Goal: Task Accomplishment & Management: Use online tool/utility

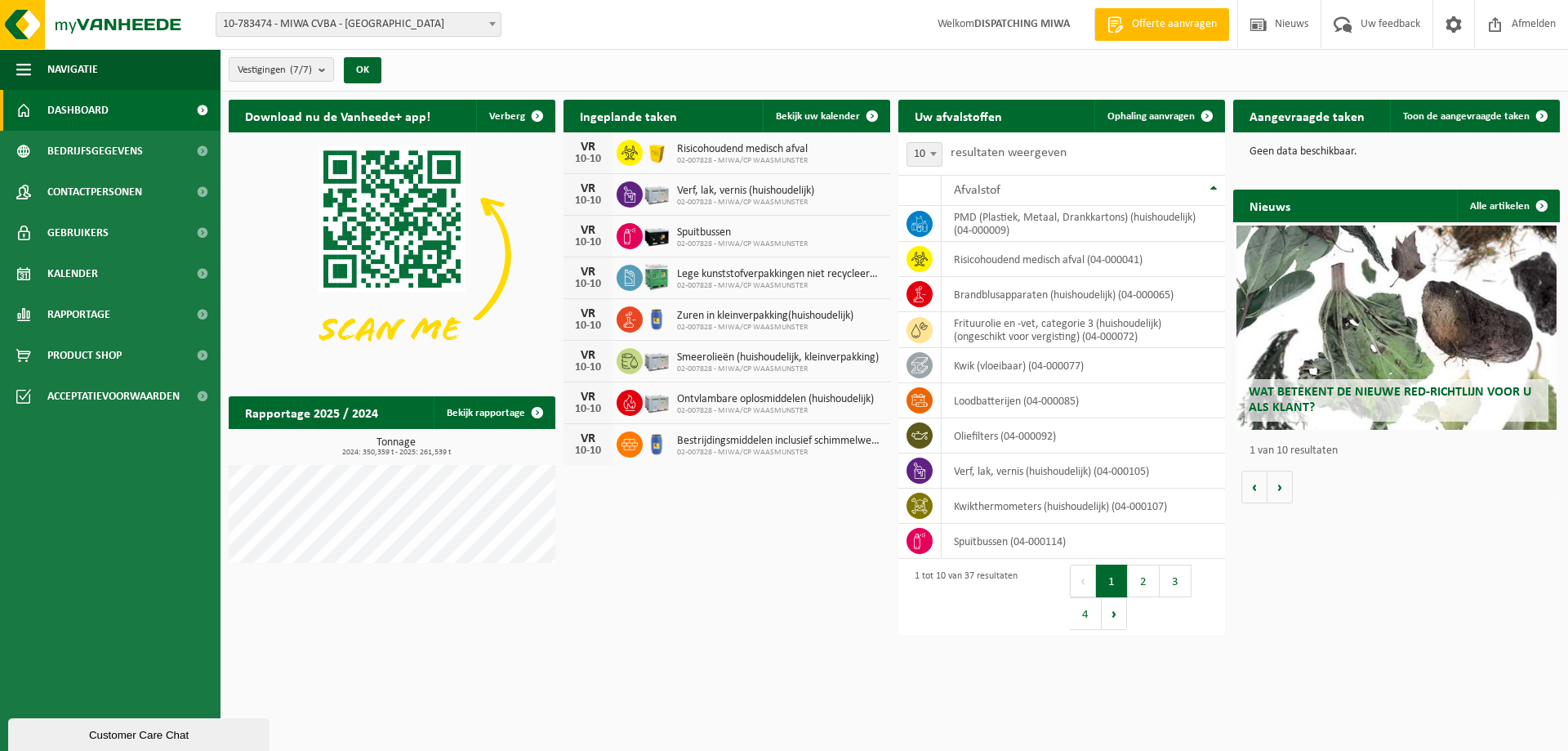
click at [121, 729] on div "Customer Care Chat" at bounding box center [138, 735] width 236 height 12
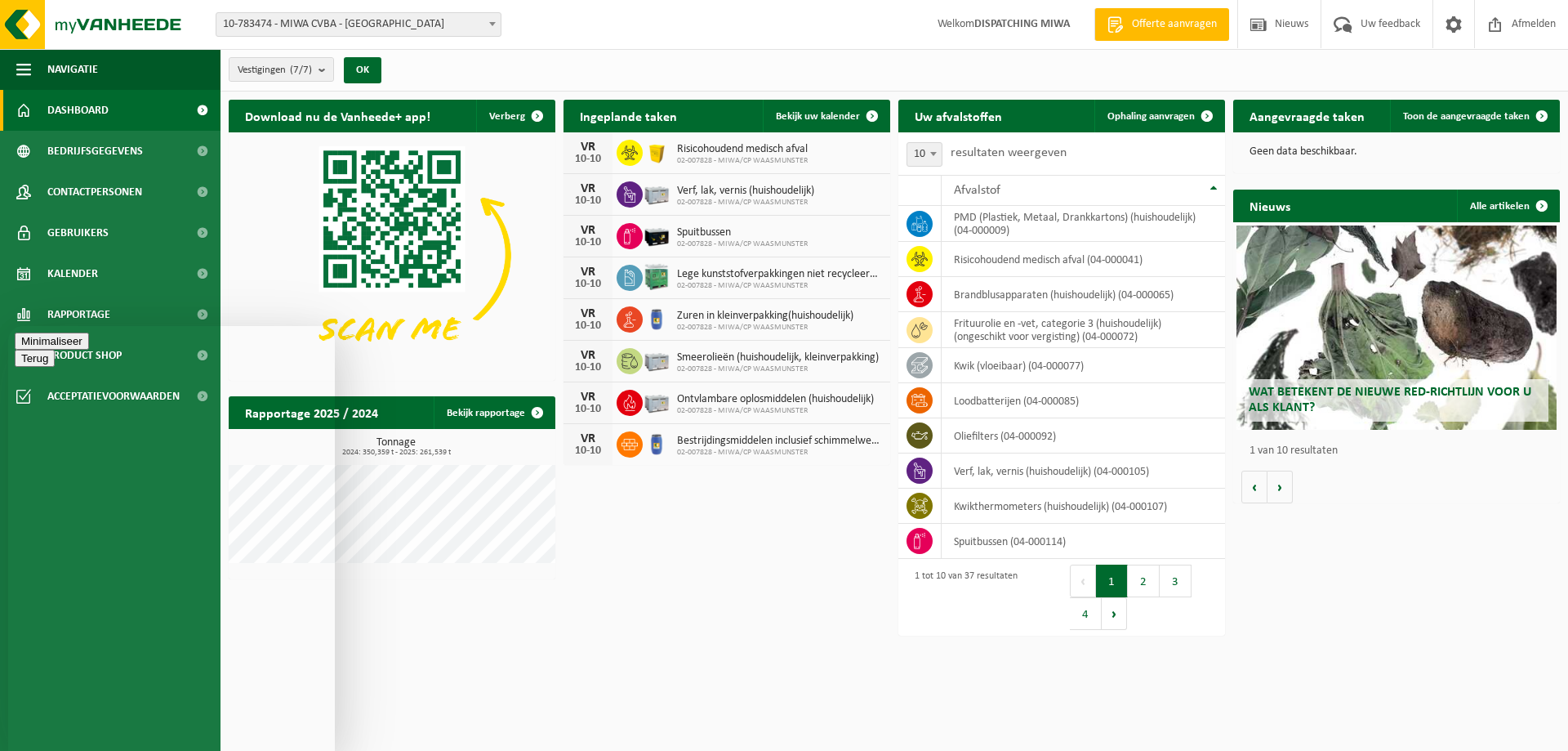
type textarea "g"
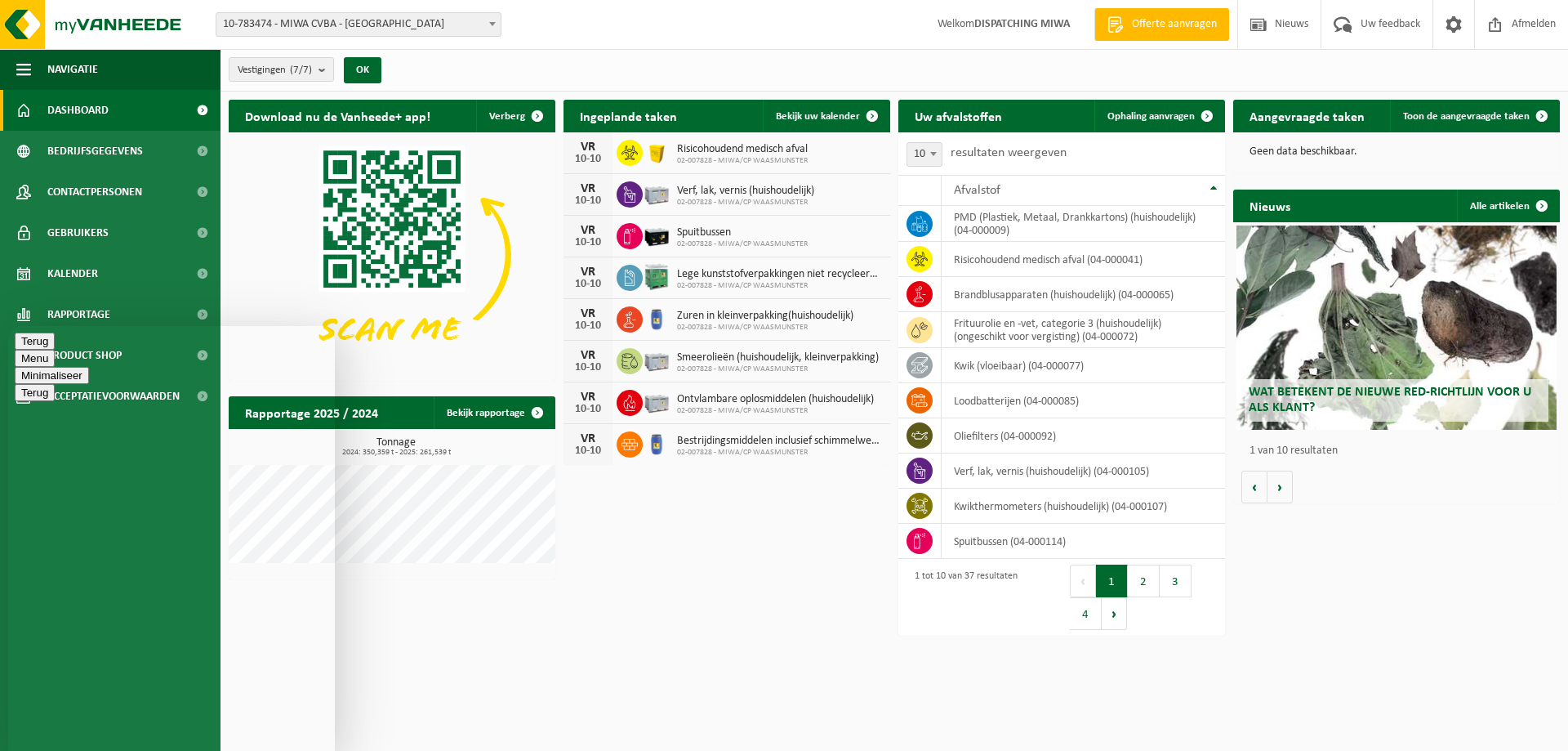
type textarea "Goedemiddag, twee vragen hoe"
click at [89, 367] on button "Minimaliseer" at bounding box center [52, 375] width 74 height 17
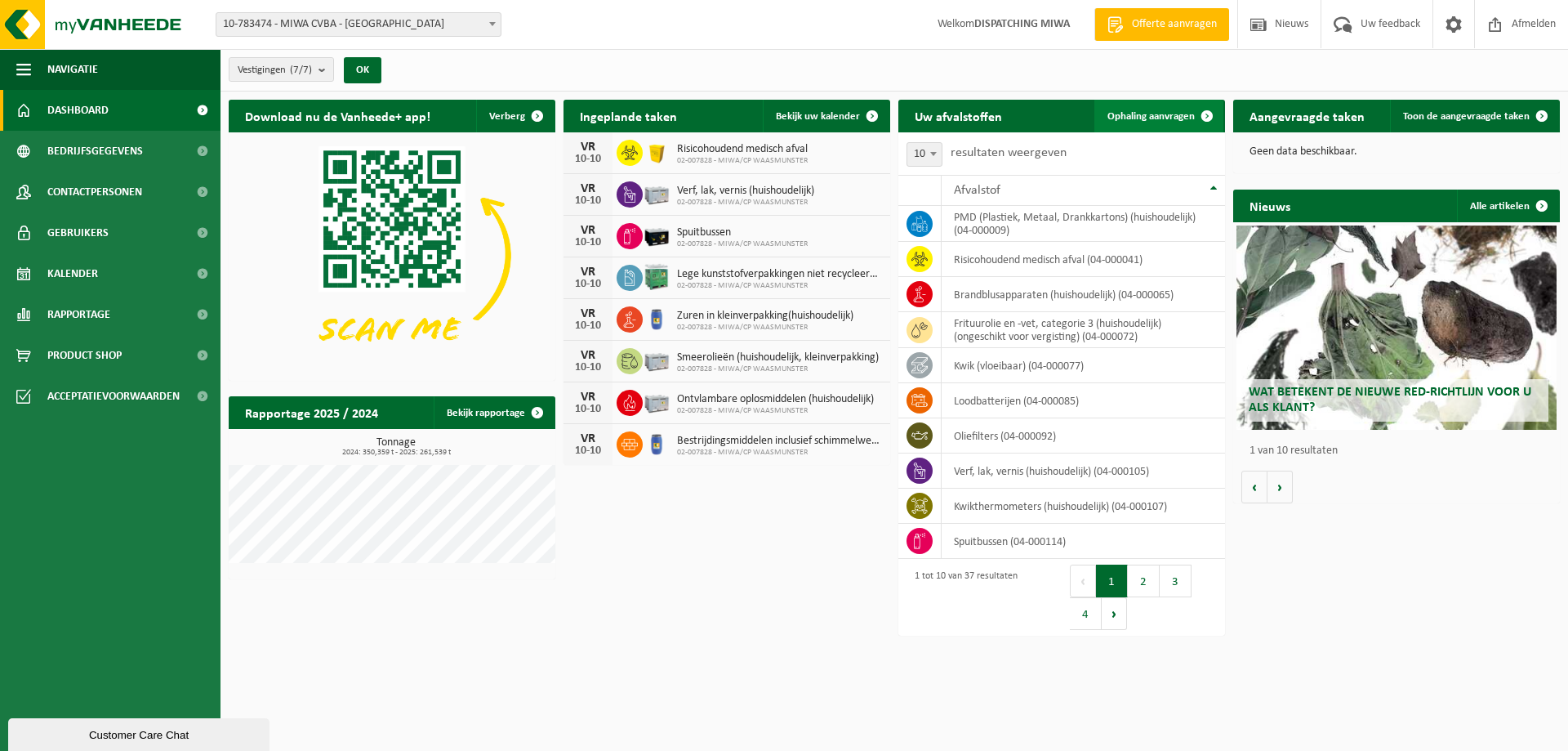
click at [1120, 106] on link "Ophaling aanvragen" at bounding box center [1158, 116] width 129 height 33
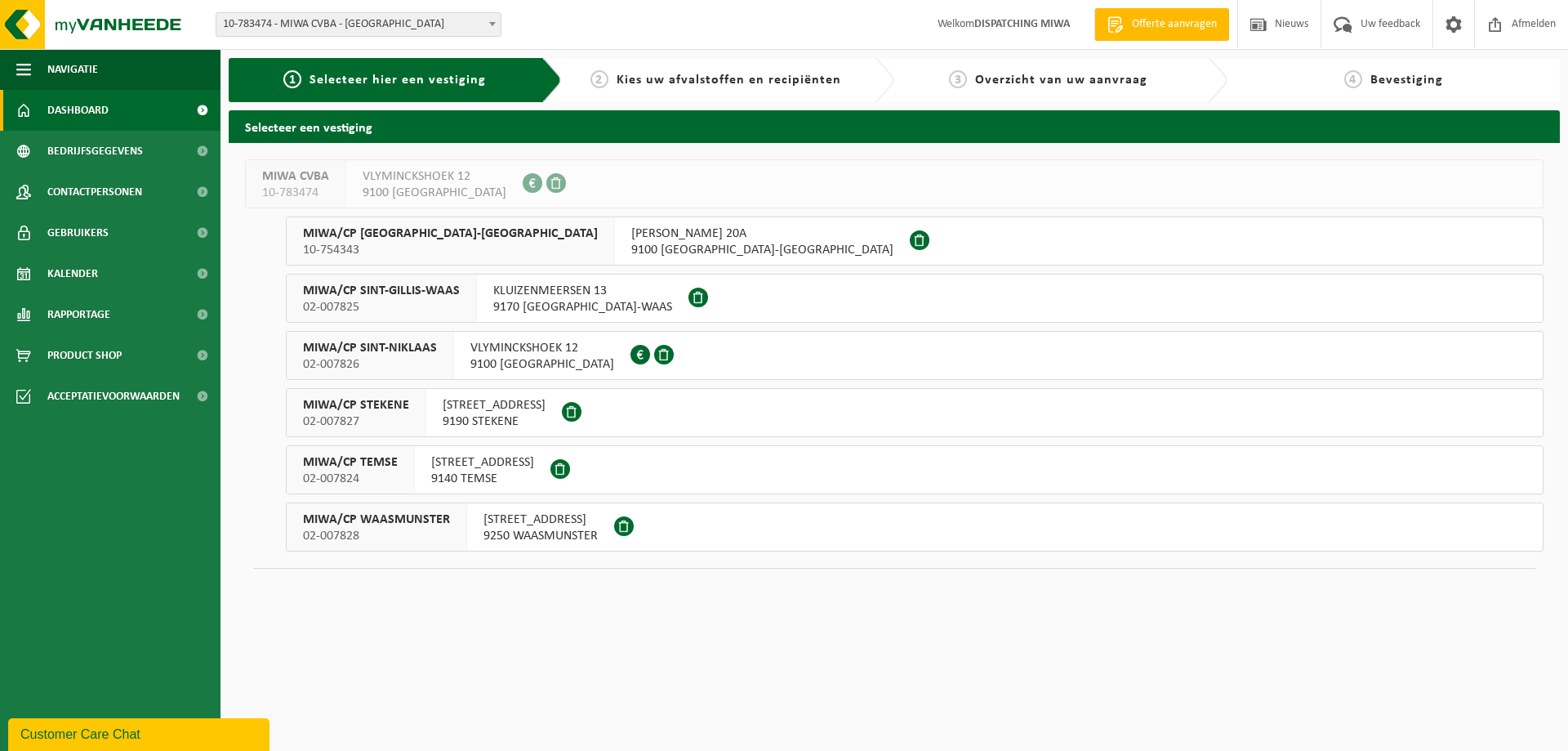
click at [85, 103] on span "Dashboard" at bounding box center [77, 109] width 61 height 41
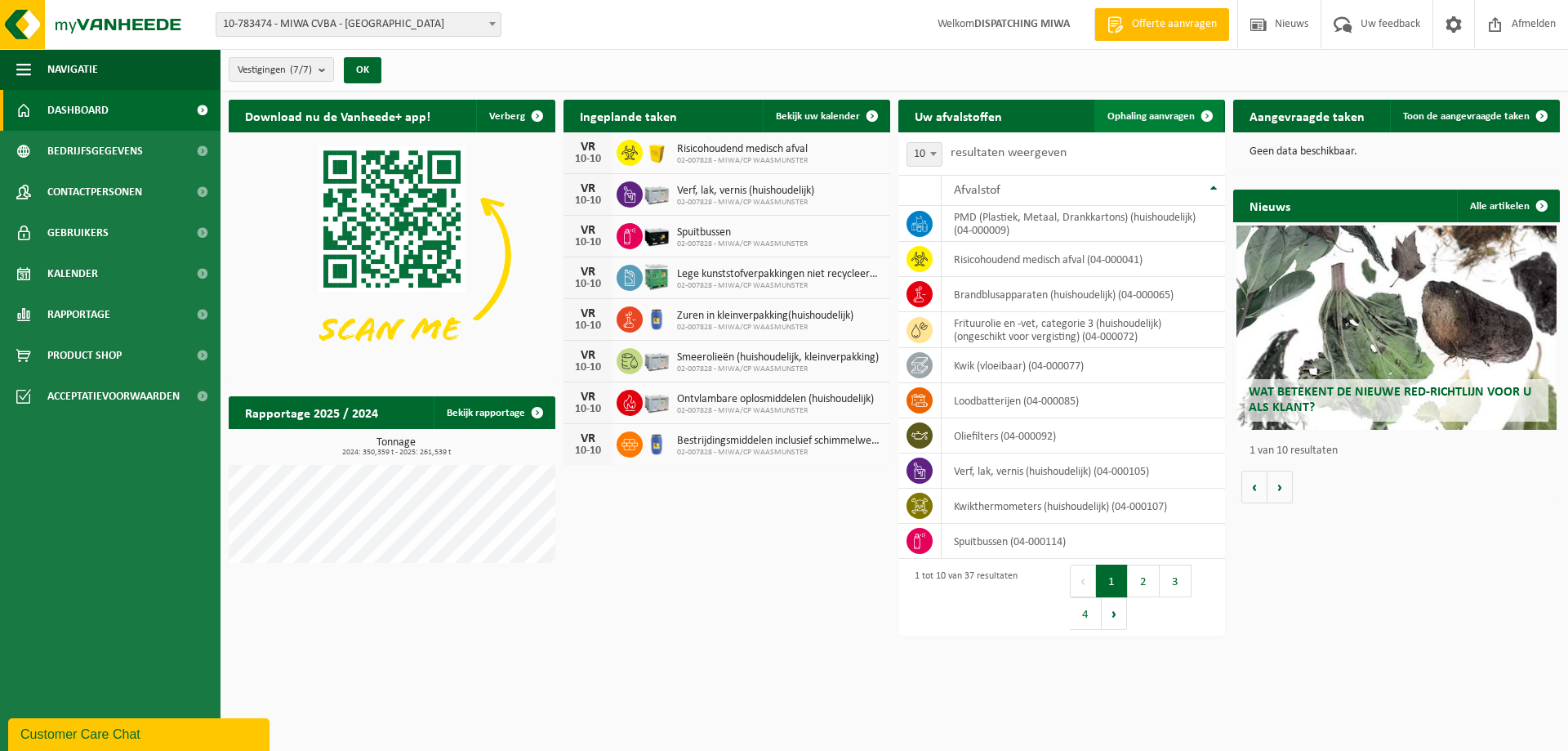
click at [1149, 116] on span "Ophaling aanvragen" at bounding box center [1151, 116] width 88 height 10
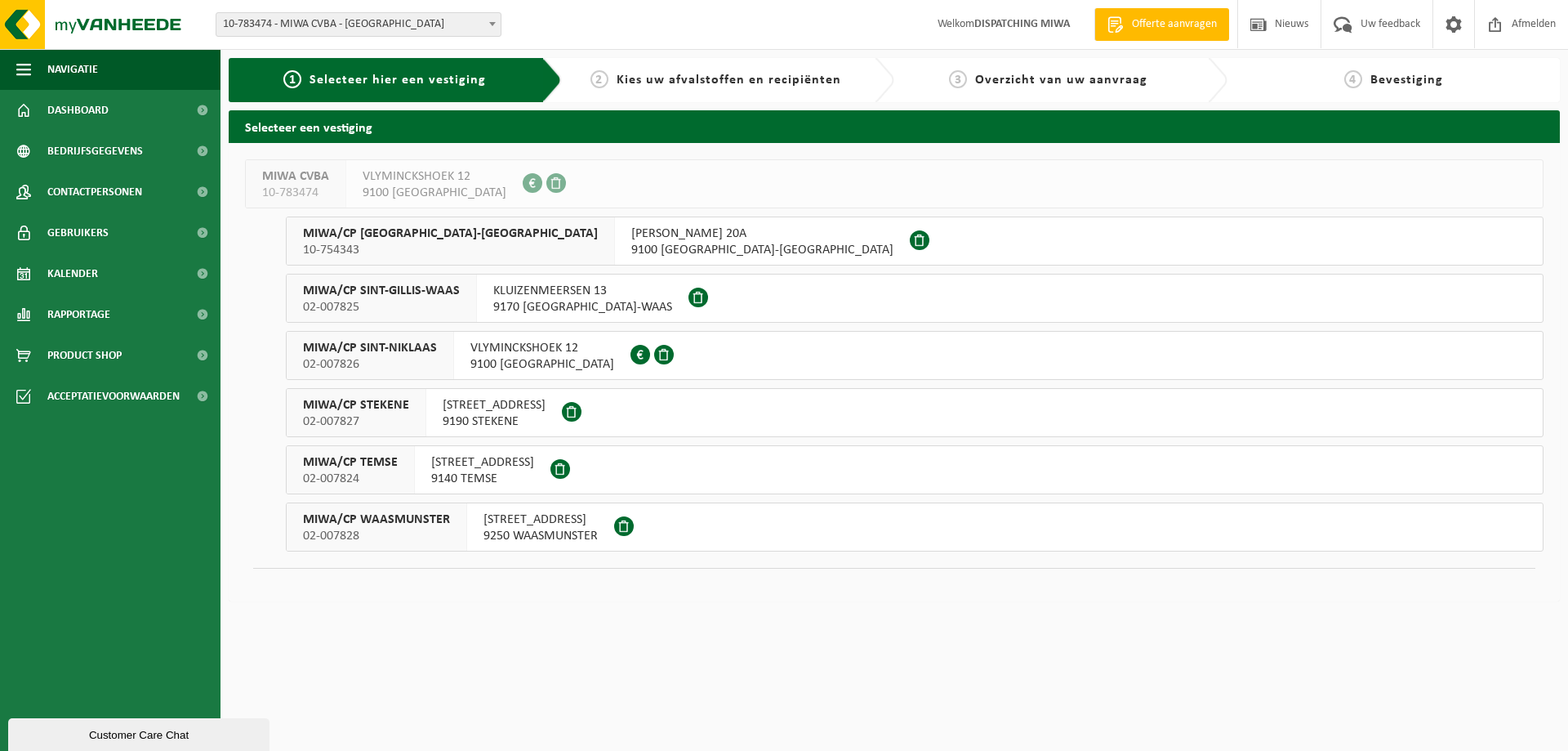
click at [356, 350] on span "MIWA/CP SINT-NIKLAAS" at bounding box center [370, 348] width 134 height 16
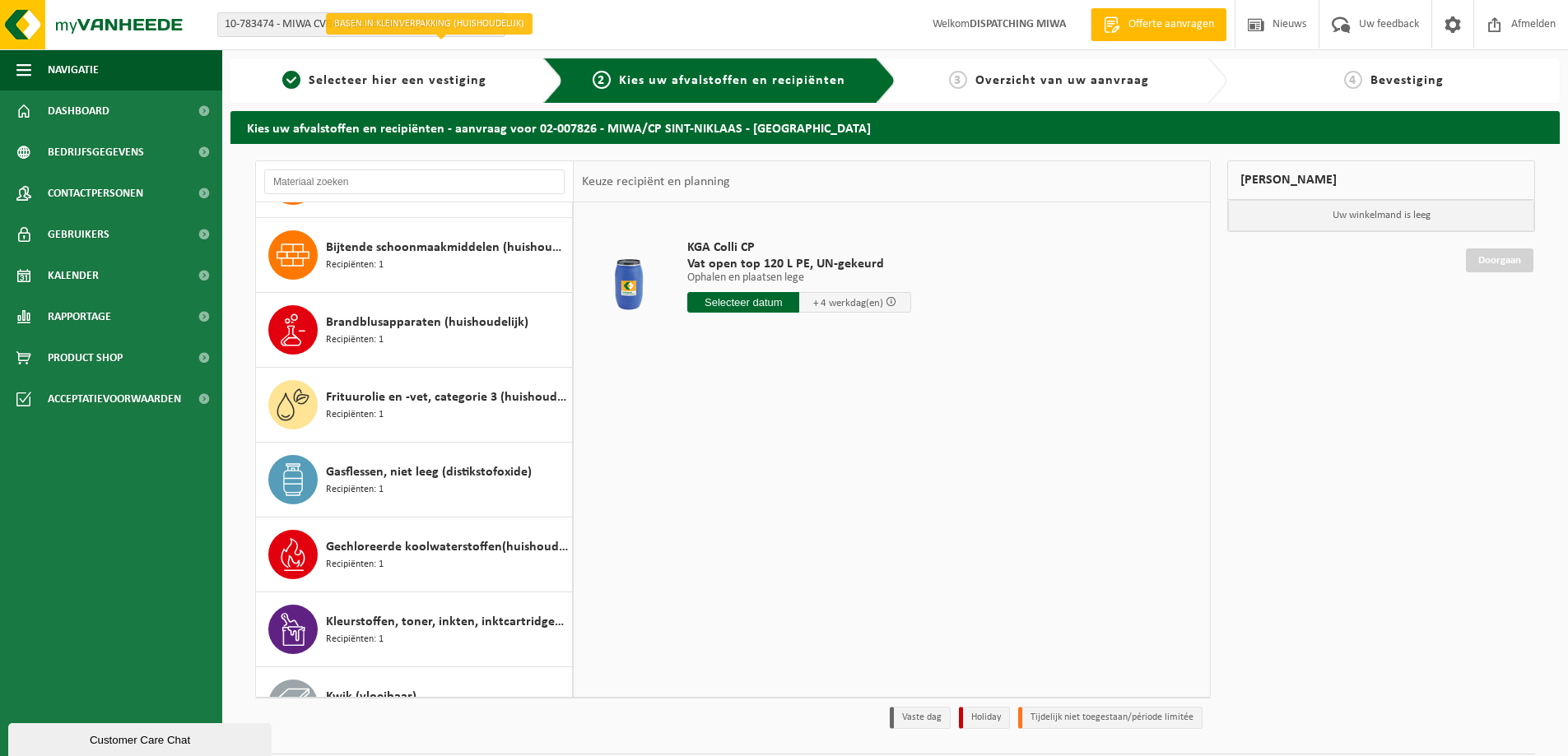
scroll to position [247, 0]
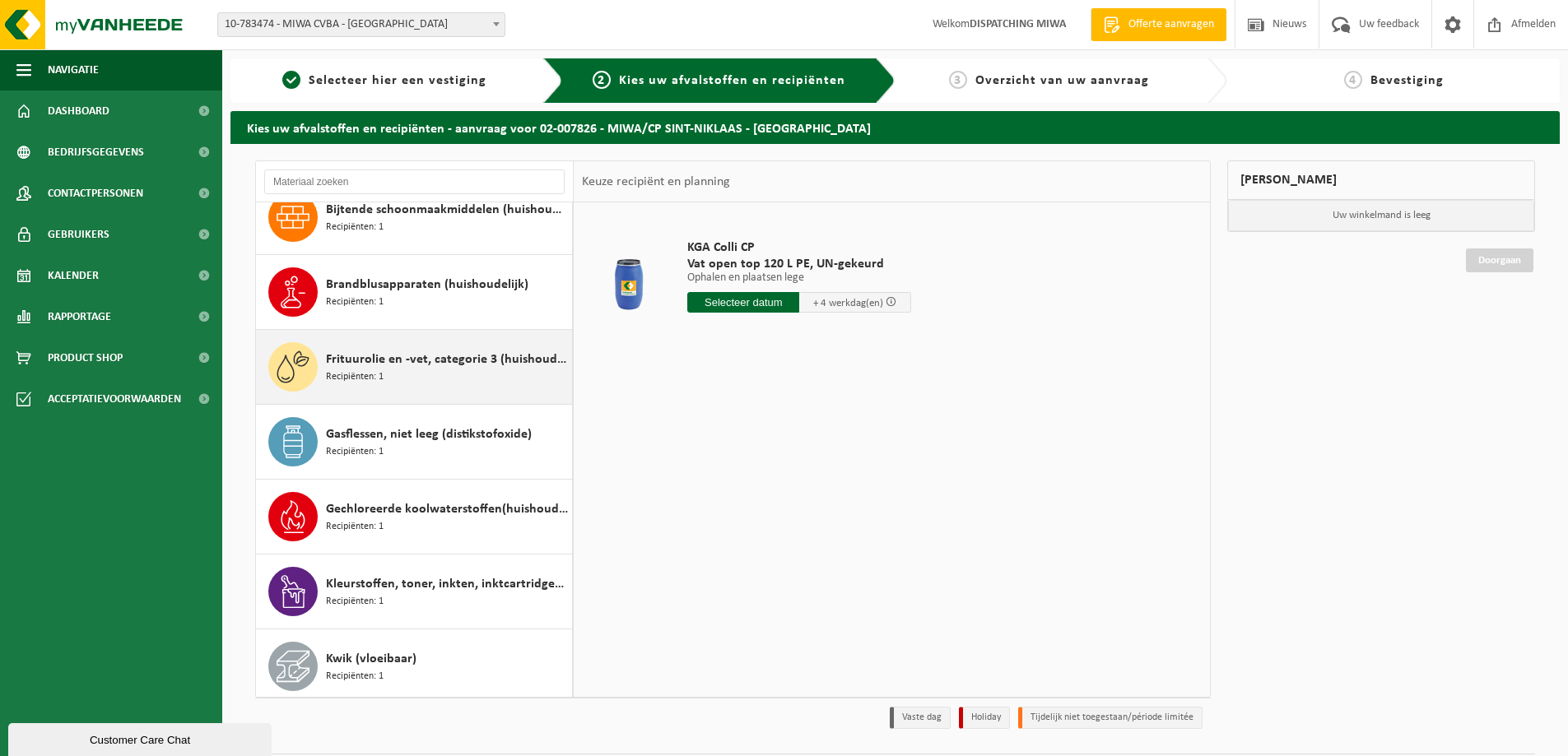
click at [406, 361] on span "Frituurolie en -vet, categorie 3 (huishoudelijk) (ongeschikt voor vergisting)" at bounding box center [446, 360] width 242 height 20
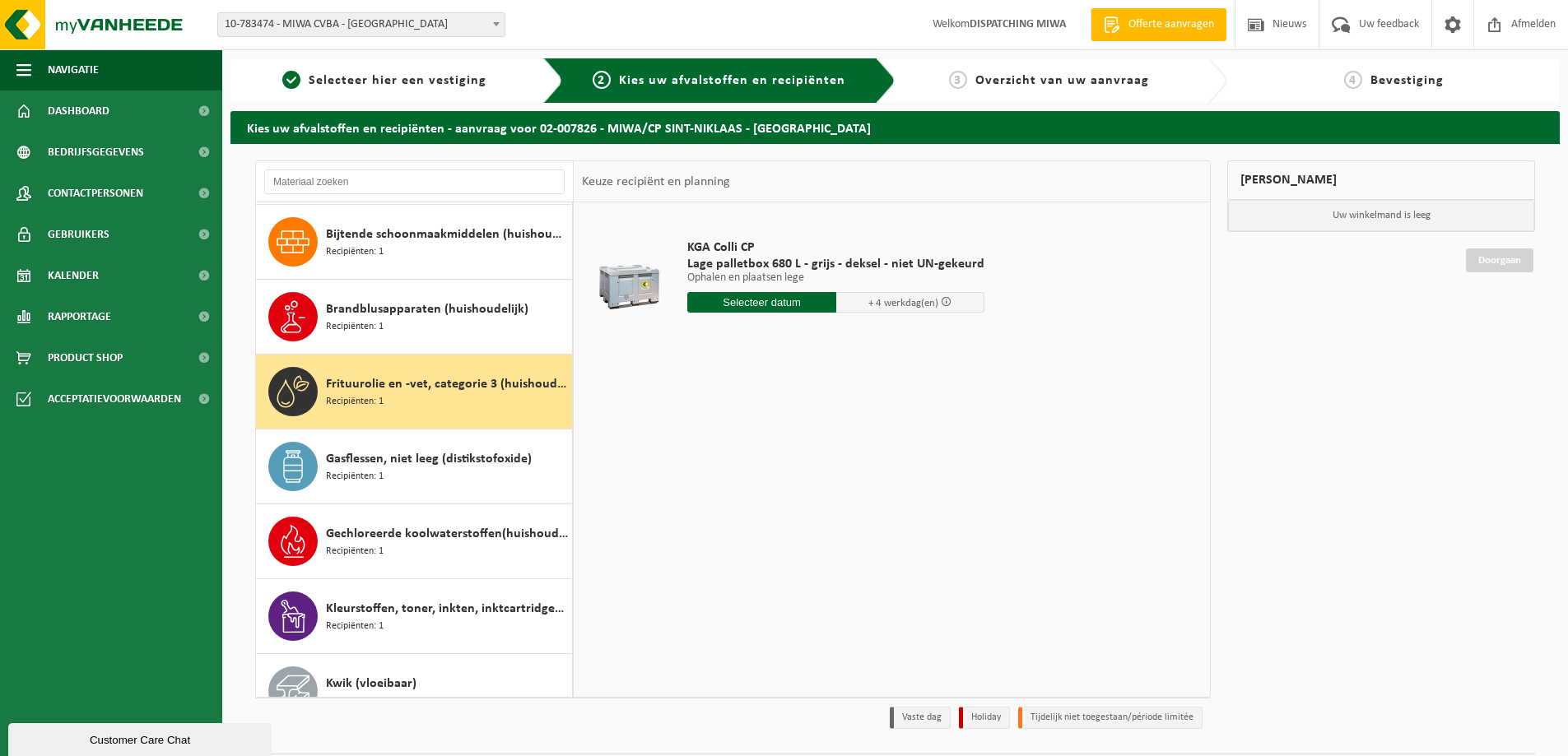
scroll to position [210, 0]
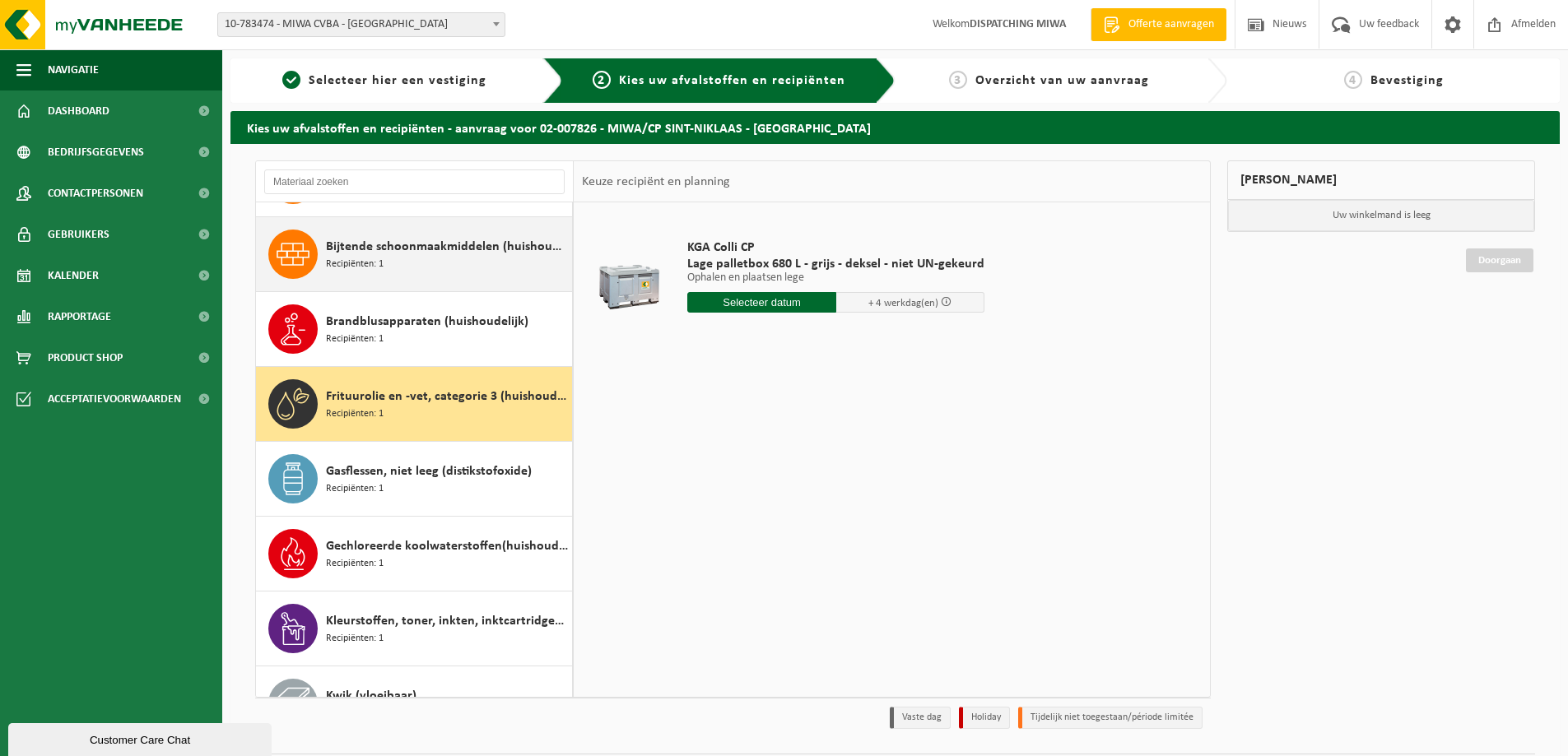
click at [353, 259] on span "Recipiënten: 1" at bounding box center [354, 265] width 58 height 15
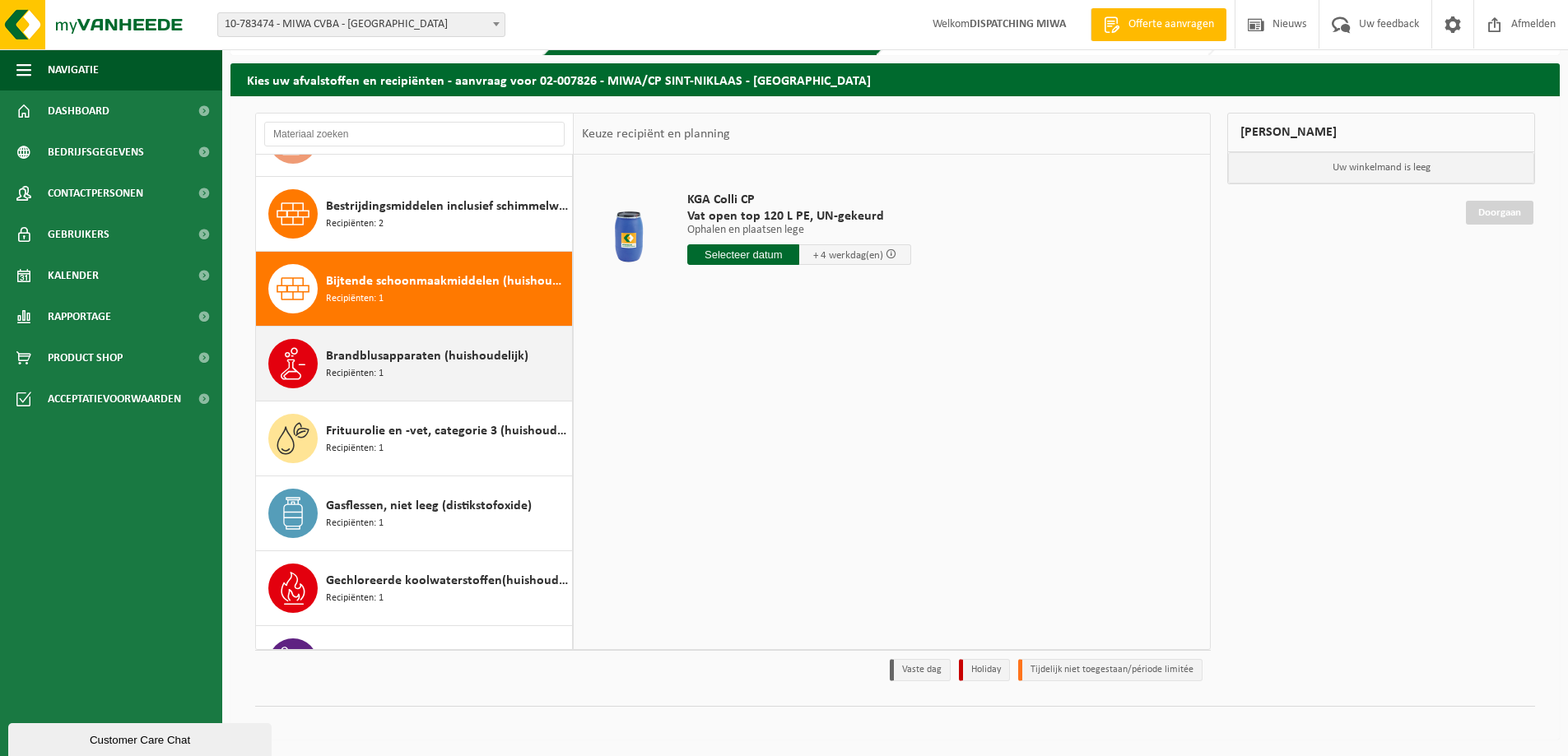
scroll to position [164, 0]
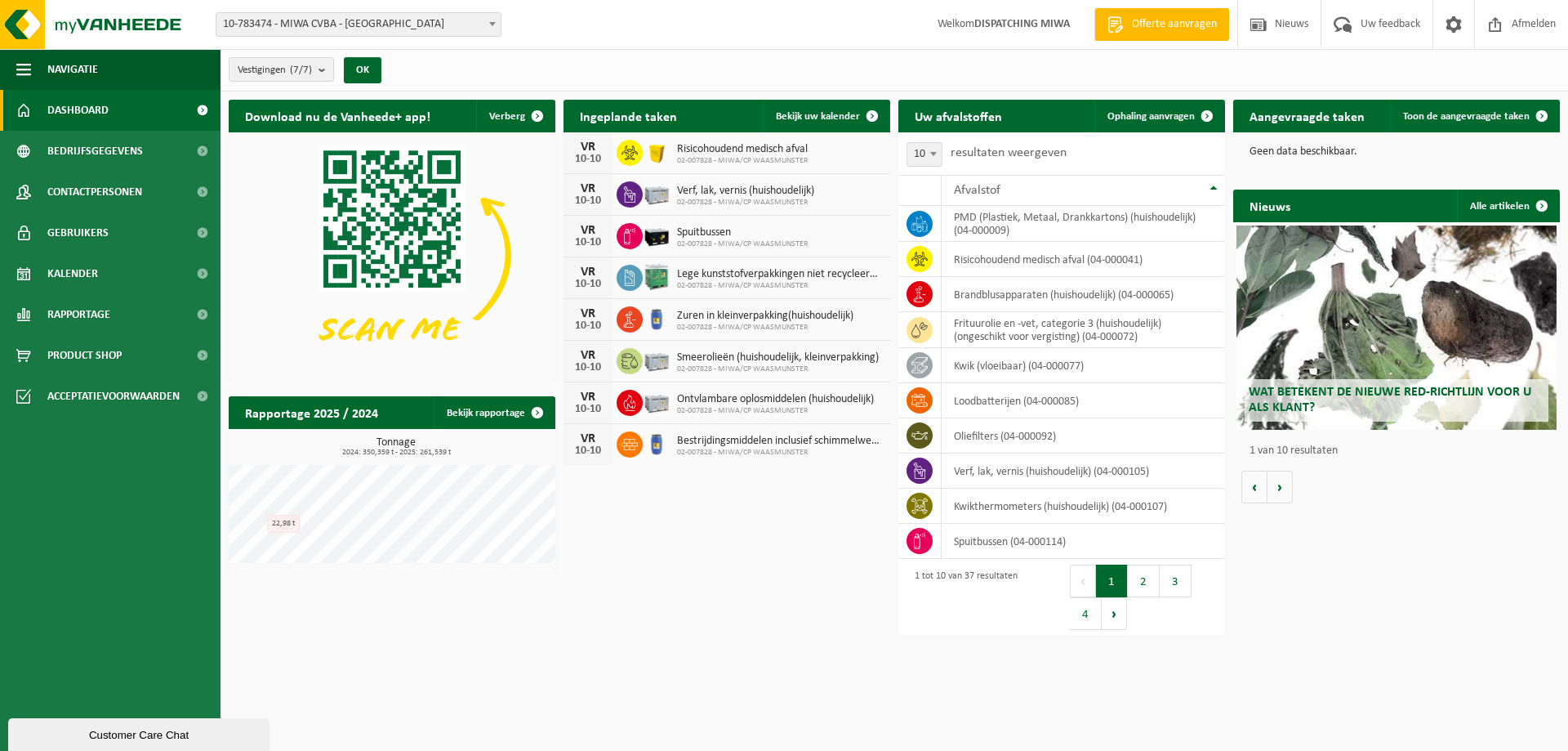
click at [140, 735] on div "Customer Care Chat" at bounding box center [138, 735] width 236 height 12
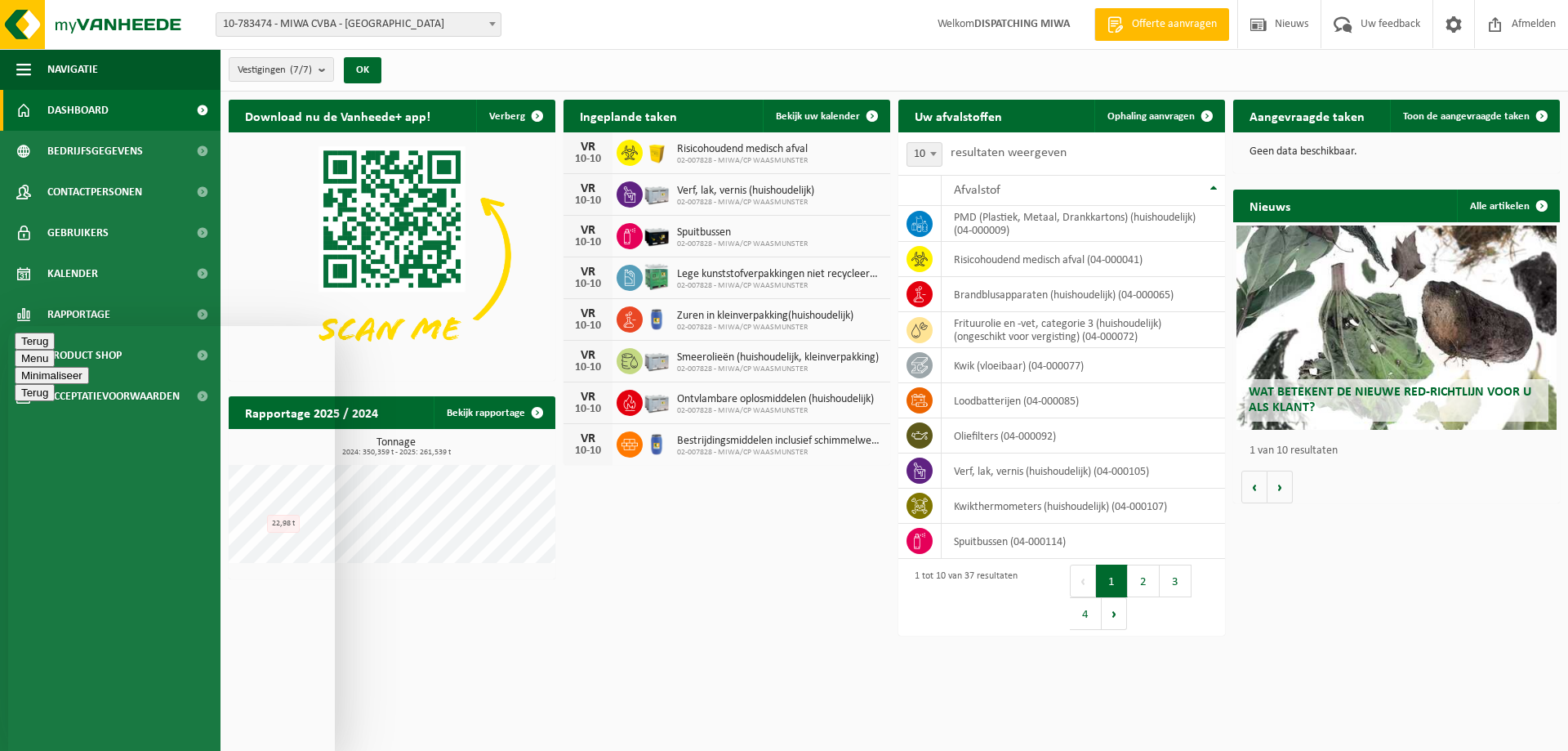
type textarea "Goedemiddag, vraagje, een blauw vat van 150 liter gevulde met vervuilde frituur…"
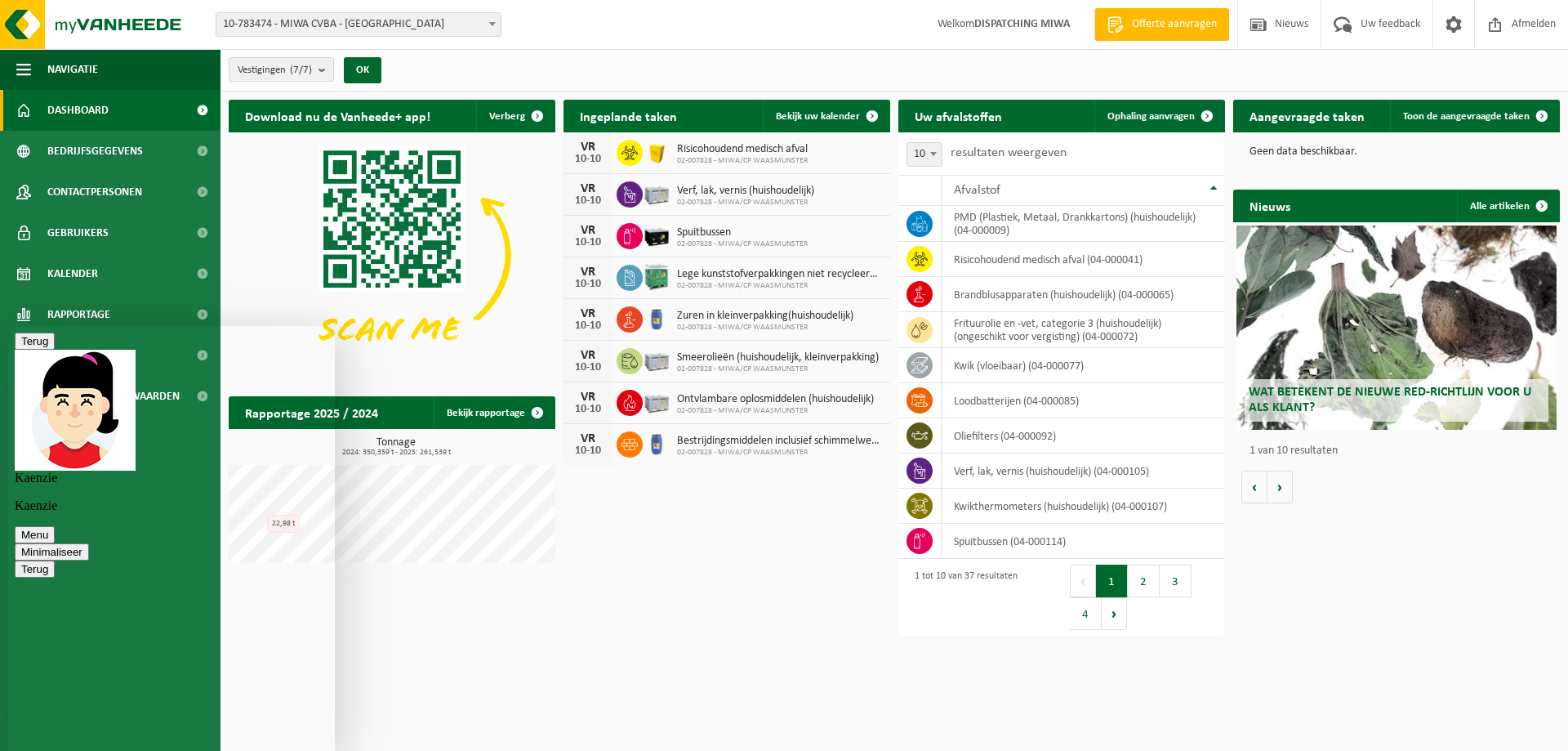
type textarea "En wat moet ik juist doen om een lege verpakking van jullie te krijgen voor aan…"
type textarea "o"
type textarea "Oké, bedankt voor de info."
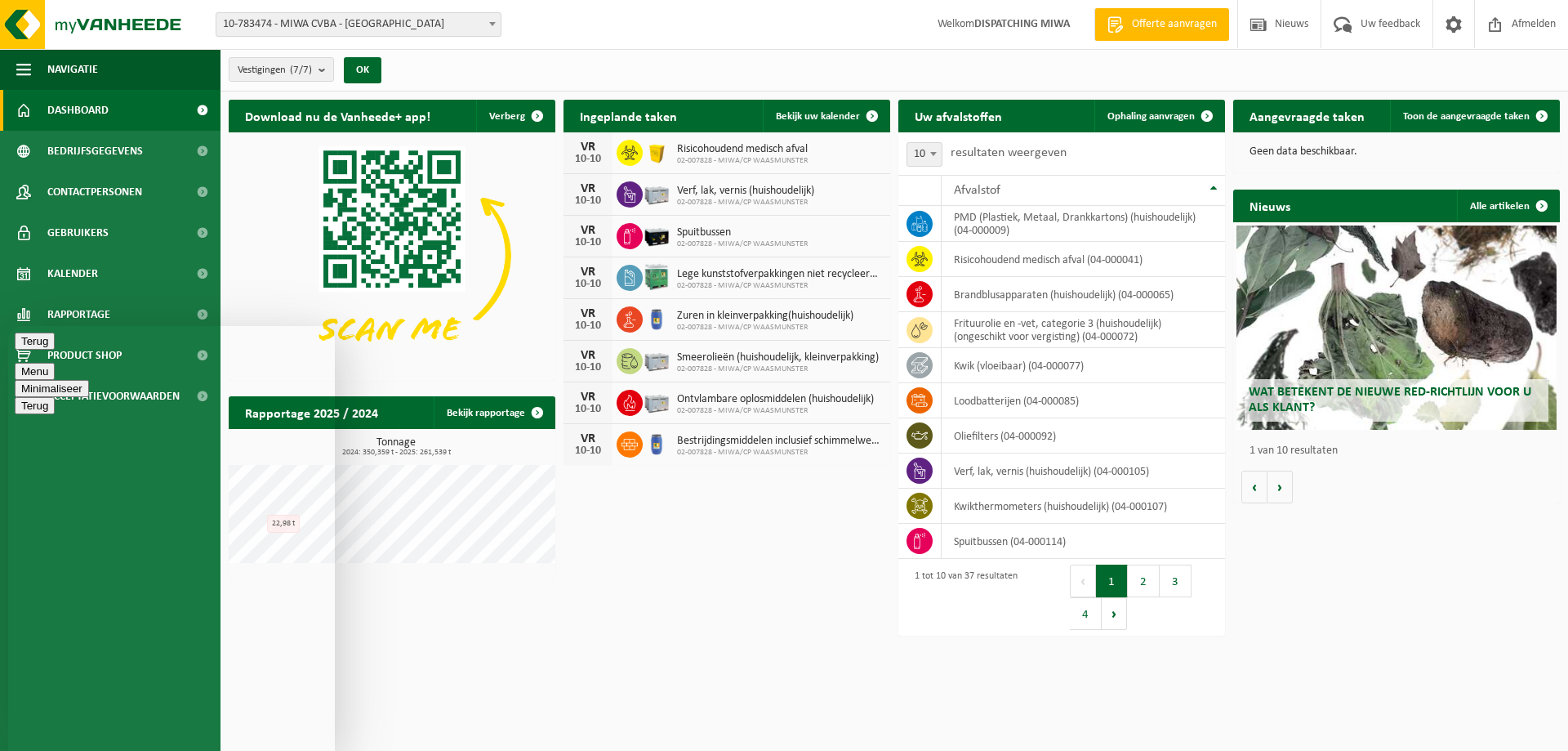
type textarea "Hetzelfde"
click at [89, 380] on button "Minimaliseer" at bounding box center [52, 388] width 74 height 17
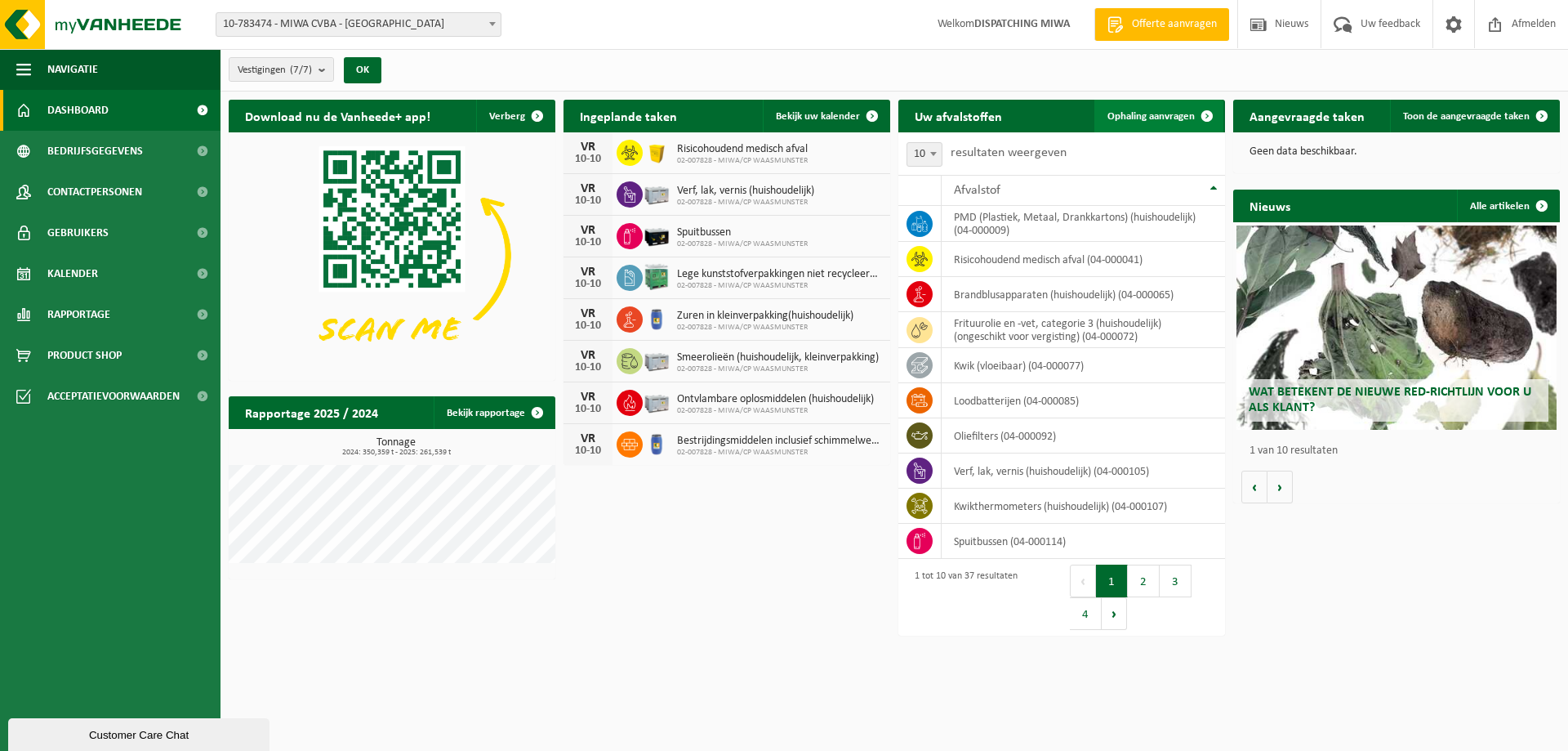
click at [1140, 114] on span "Ophaling aanvragen" at bounding box center [1151, 116] width 88 height 10
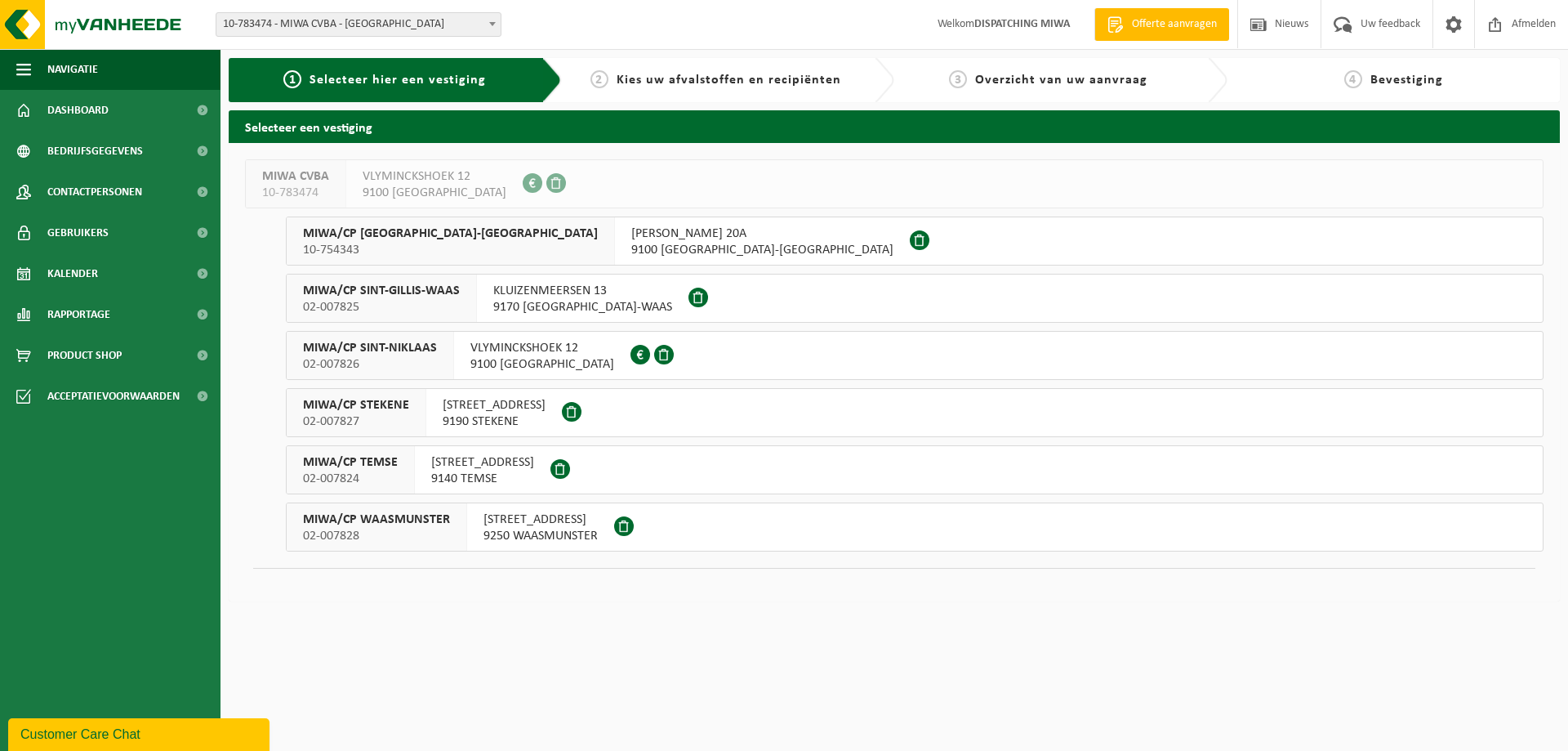
click at [356, 351] on span "MIWA/CP SINT-NIKLAAS" at bounding box center [370, 348] width 134 height 16
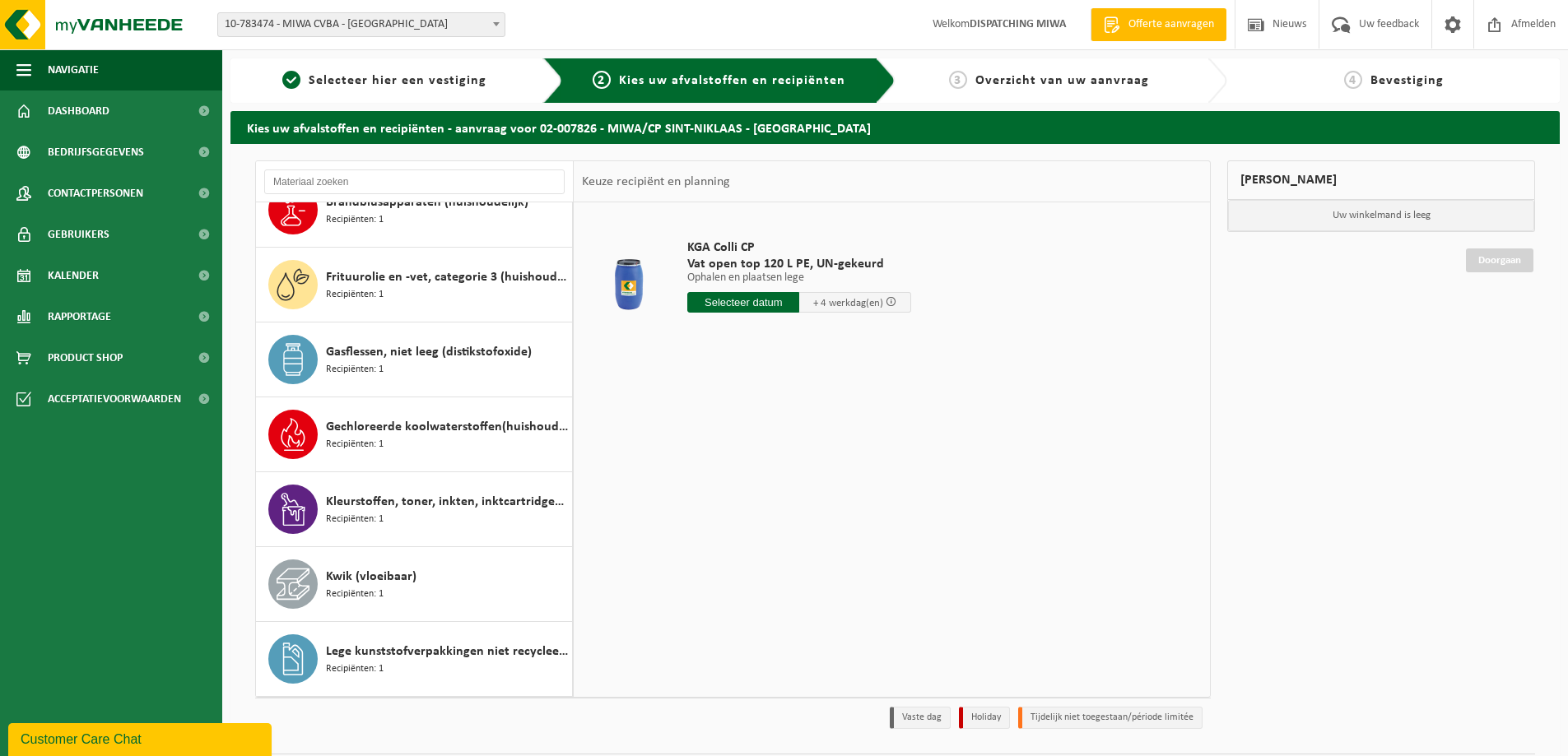
scroll to position [412, 0]
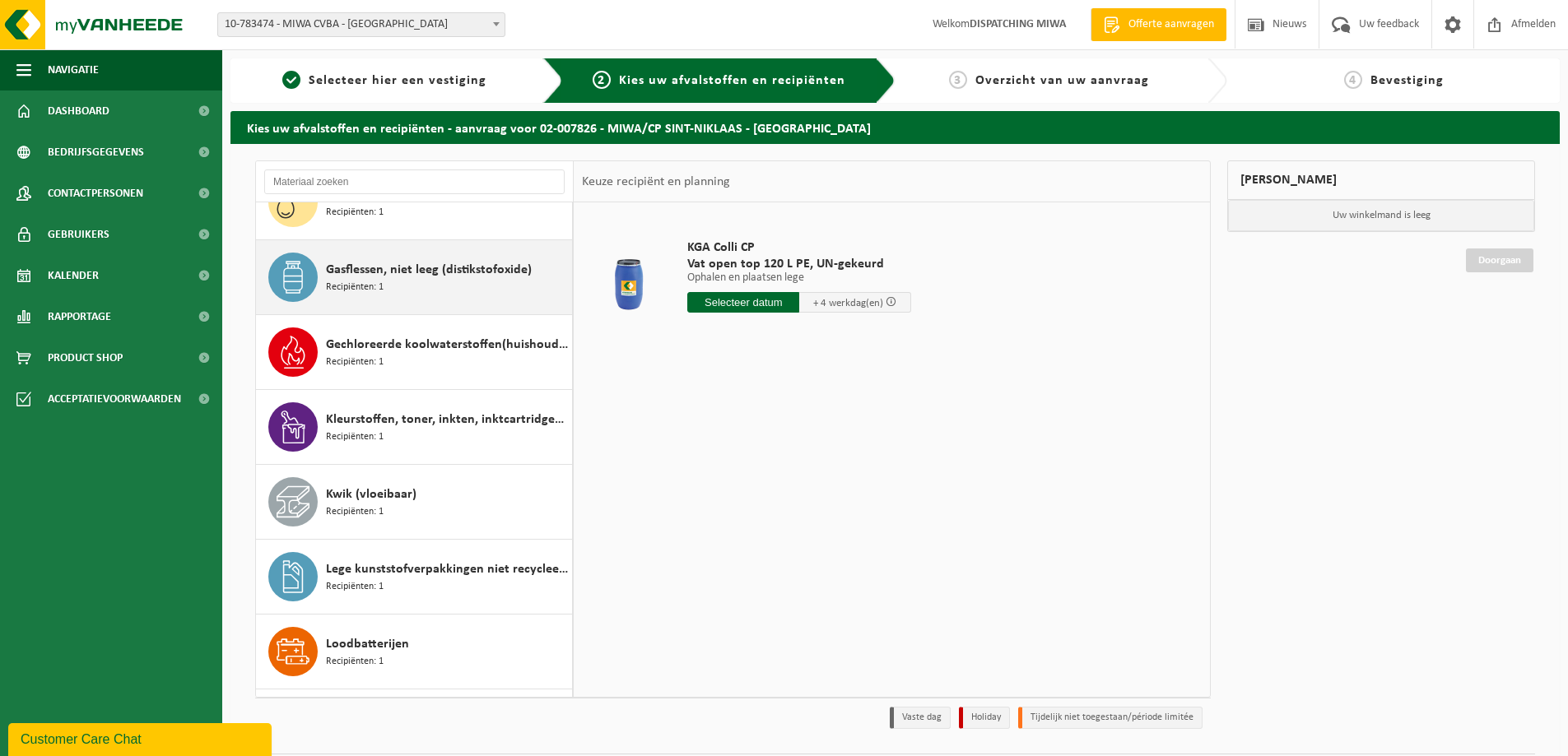
click at [358, 269] on span "Gasflessen, niet leeg (distikstofoxide)" at bounding box center [428, 269] width 206 height 20
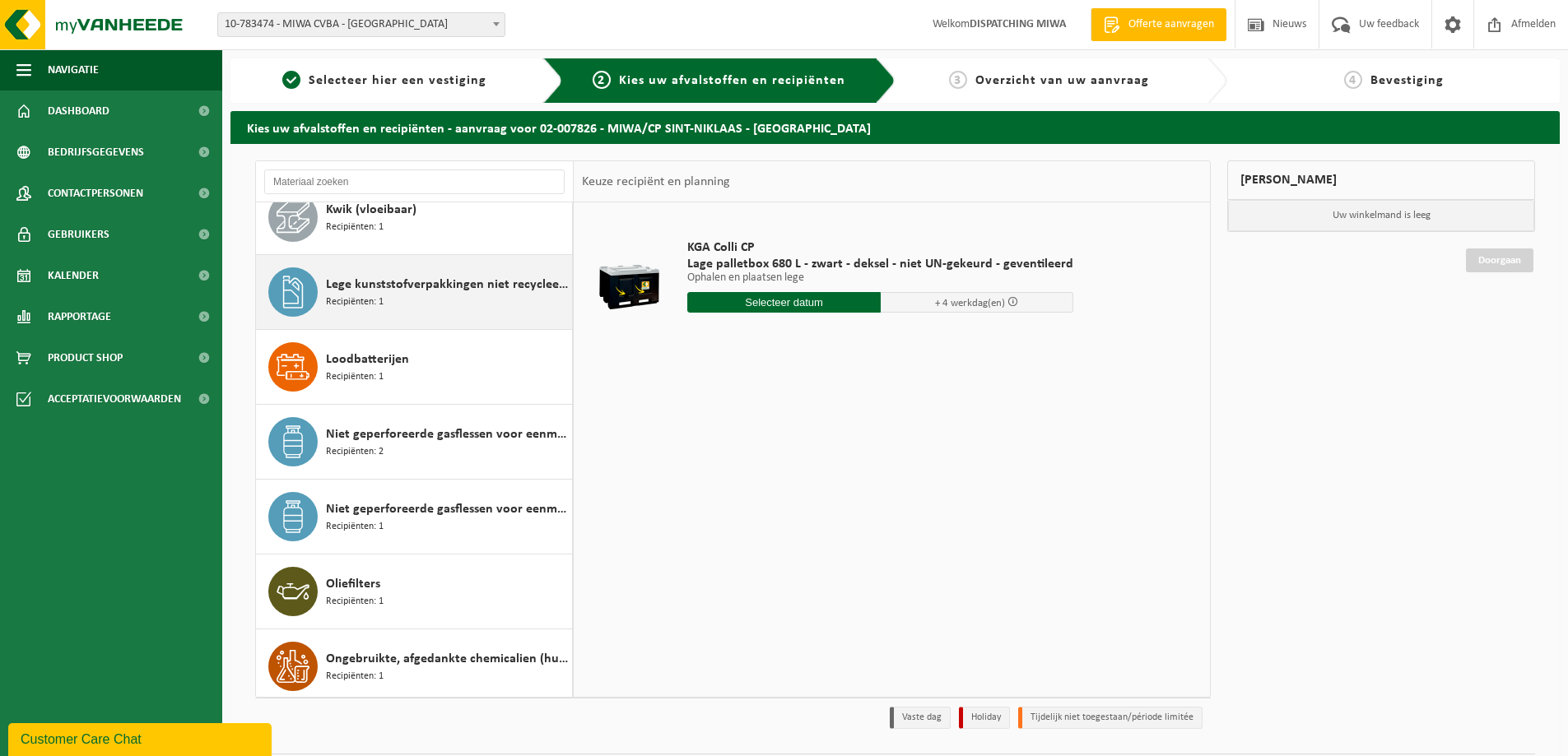
scroll to position [778, 0]
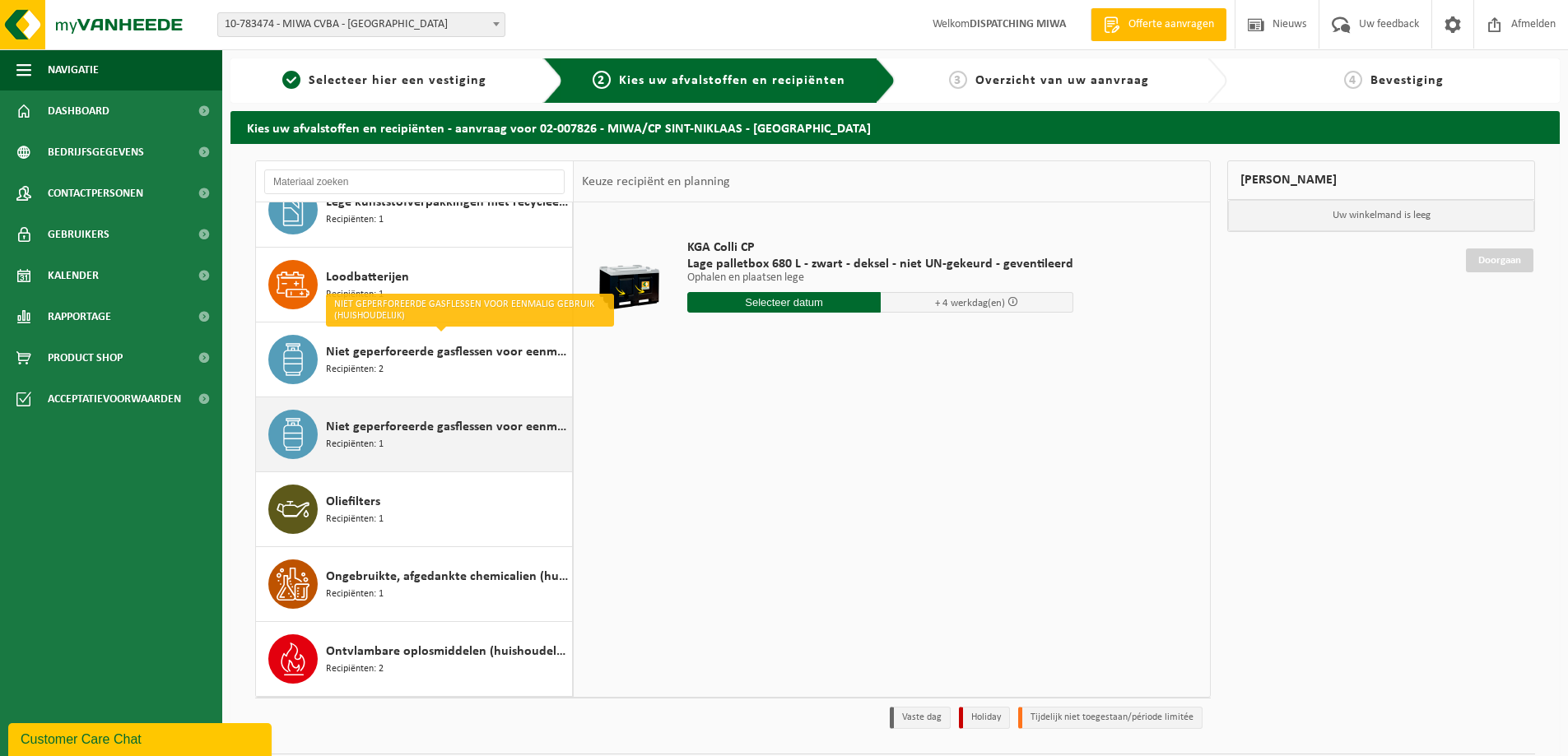
click at [378, 436] on span "Recipiënten: 1" at bounding box center [354, 444] width 58 height 15
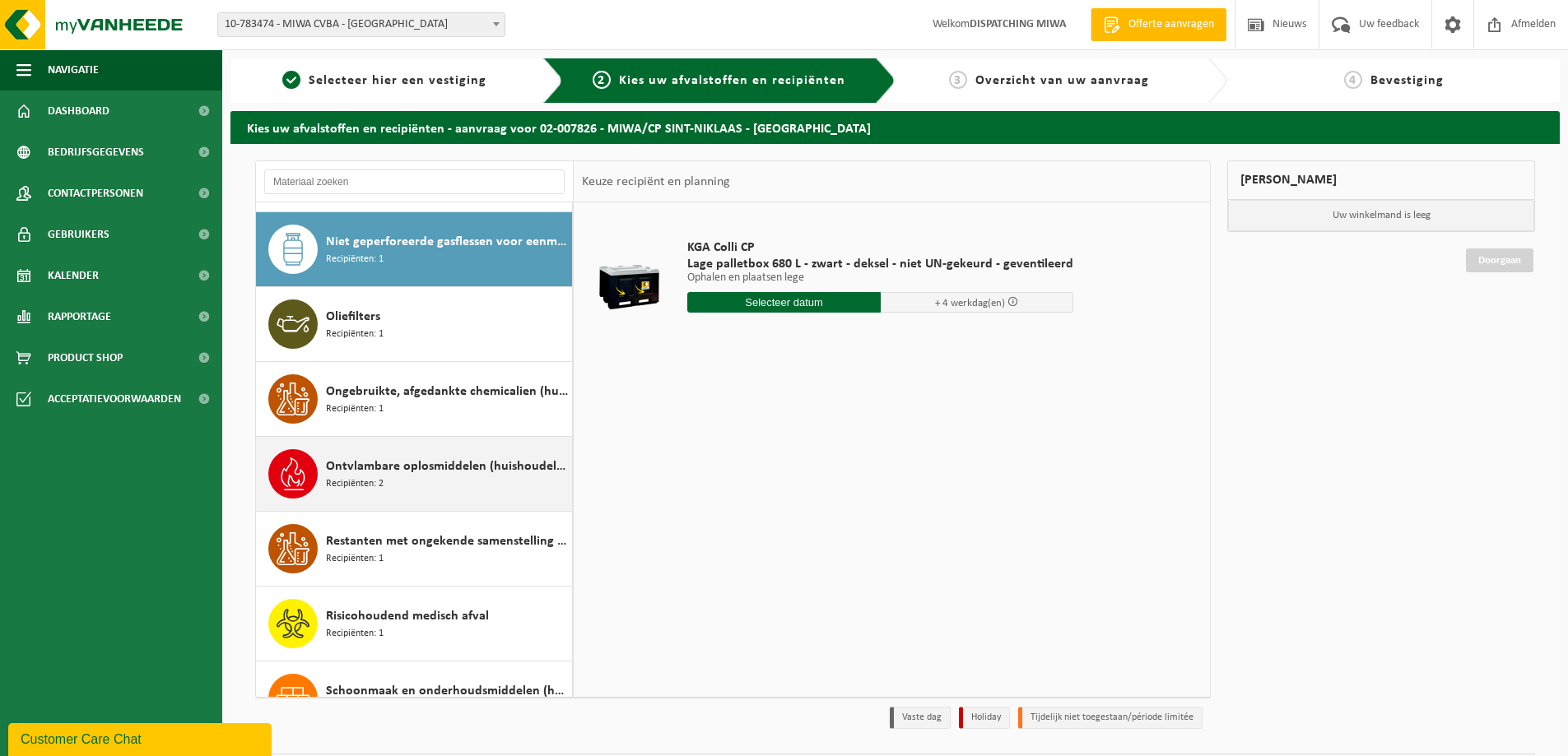
scroll to position [973, 0]
